Goal: Find contact information: Obtain details needed to contact an individual or organization

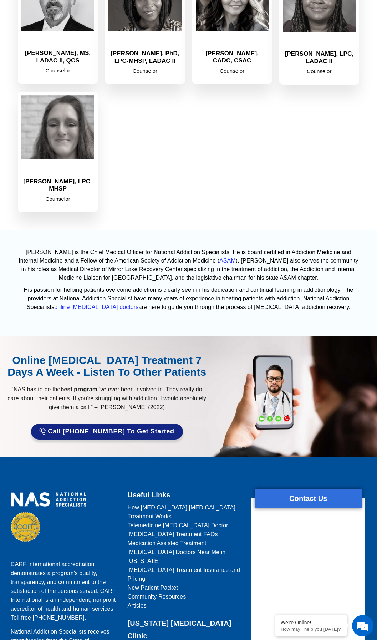
scroll to position [1034, 0]
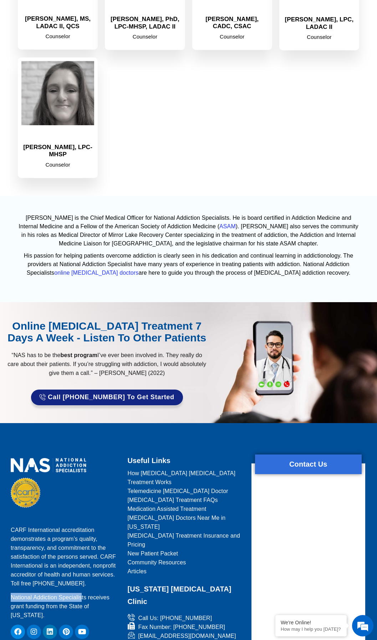
drag, startPoint x: 12, startPoint y: 564, endPoint x: 81, endPoint y: 569, distance: 69.0
click at [81, 593] on p "National Addiction Specialists receives grant funding from the State of [US_STA…" at bounding box center [65, 606] width 108 height 27
drag, startPoint x: 81, startPoint y: 569, endPoint x: 84, endPoint y: 566, distance: 4.3
click at [84, 593] on p "National Addiction Specialists receives grant funding from the State of [US_STA…" at bounding box center [65, 606] width 108 height 27
drag, startPoint x: 86, startPoint y: 566, endPoint x: 9, endPoint y: 566, distance: 77.7
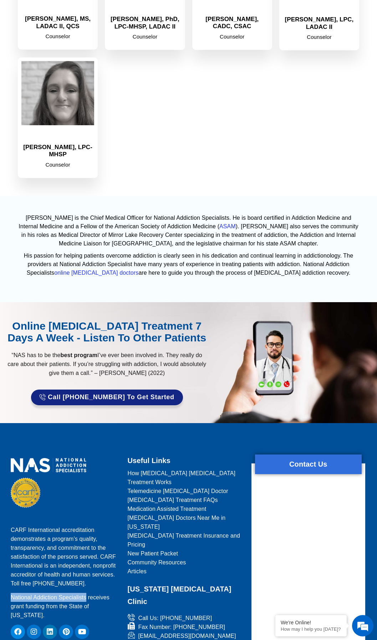
copy p "National Addiction Specialists"
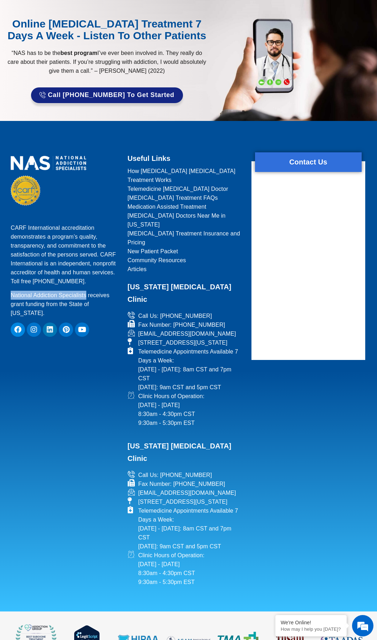
scroll to position [1339, 0]
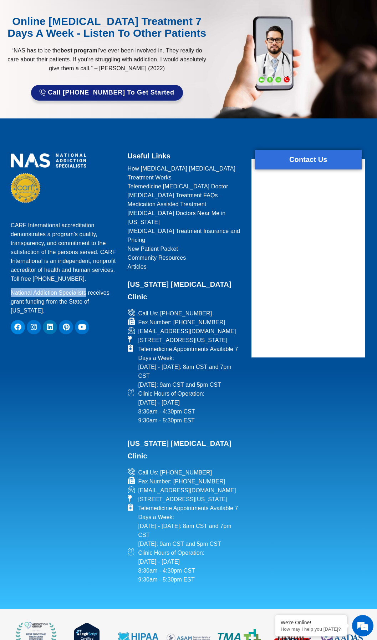
drag, startPoint x: 165, startPoint y: 279, endPoint x: 139, endPoint y: 267, distance: 28.6
click at [139, 336] on span "[STREET_ADDRESS][US_STATE]" at bounding box center [182, 340] width 91 height 9
drag, startPoint x: 139, startPoint y: 267, endPoint x: 158, endPoint y: 294, distance: 33.2
click at [153, 344] on span "Telemedicine Appointments Available 7 Days a Week: [DATE] - [DATE]: 8am CST and…" at bounding box center [190, 366] width 106 height 45
drag, startPoint x: 163, startPoint y: 277, endPoint x: 137, endPoint y: 269, distance: 27.2
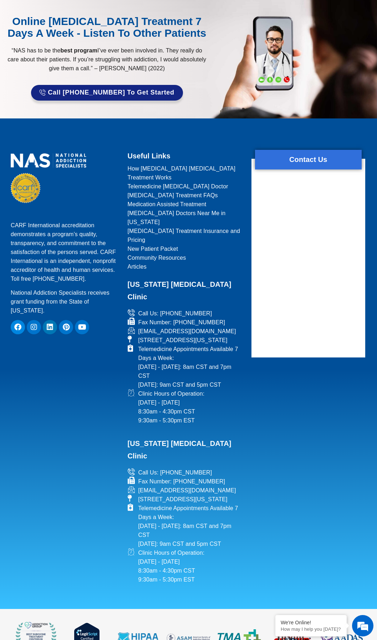
click at [137, 336] on span "[STREET_ADDRESS][US_STATE]" at bounding box center [182, 340] width 91 height 9
copy span "[STREET_ADDRESS][US_STATE]"
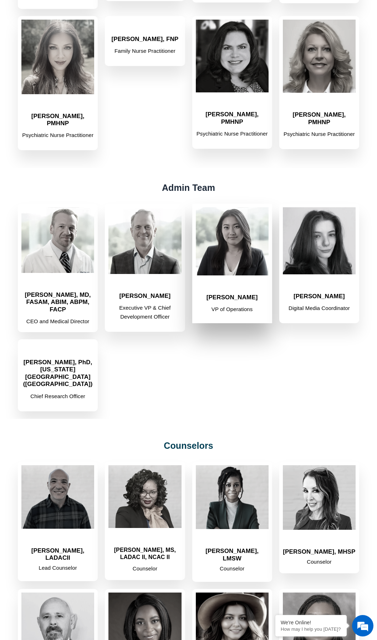
scroll to position [269, 0]
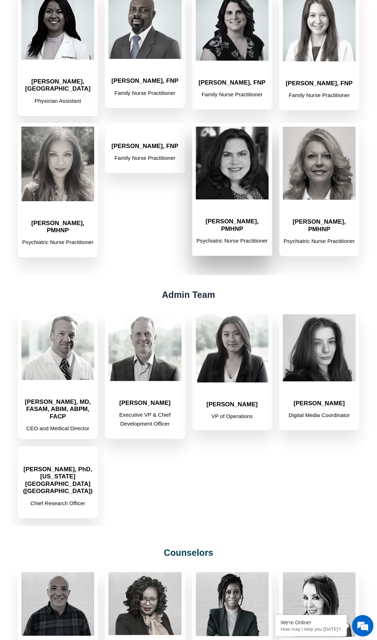
drag, startPoint x: 241, startPoint y: 198, endPoint x: 266, endPoint y: 196, distance: 25.4
click at [266, 218] on h2 "[PERSON_NAME], PMHNP" at bounding box center [232, 225] width 73 height 15
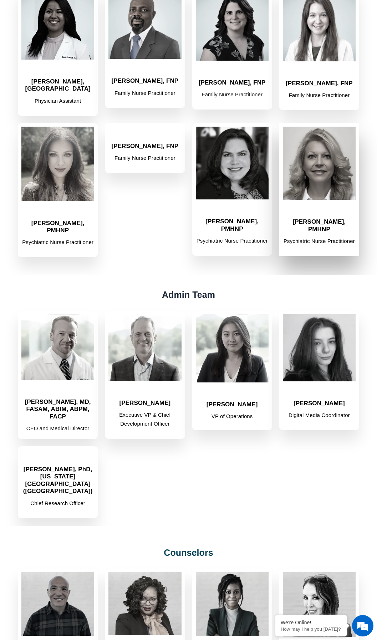
copy h2 "PMHNP"
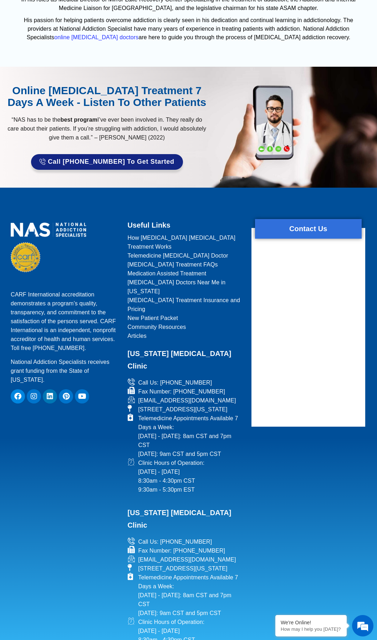
scroll to position [1339, 0]
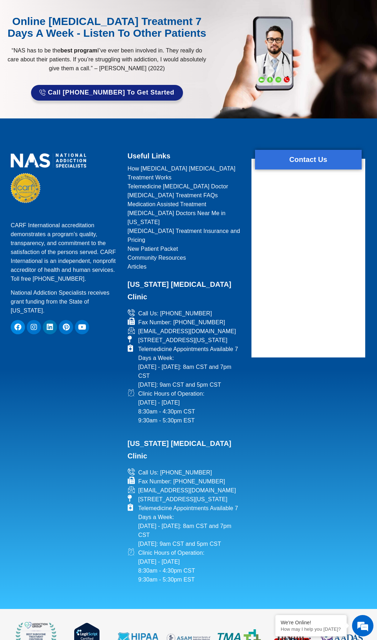
drag, startPoint x: 138, startPoint y: 269, endPoint x: 166, endPoint y: 276, distance: 28.4
click at [166, 336] on span "[STREET_ADDRESS][US_STATE]" at bounding box center [182, 340] width 91 height 9
drag, startPoint x: 166, startPoint y: 276, endPoint x: 160, endPoint y: 276, distance: 5.7
copy span "[STREET_ADDRESS][US_STATE]"
